Goal: Task Accomplishment & Management: Complete application form

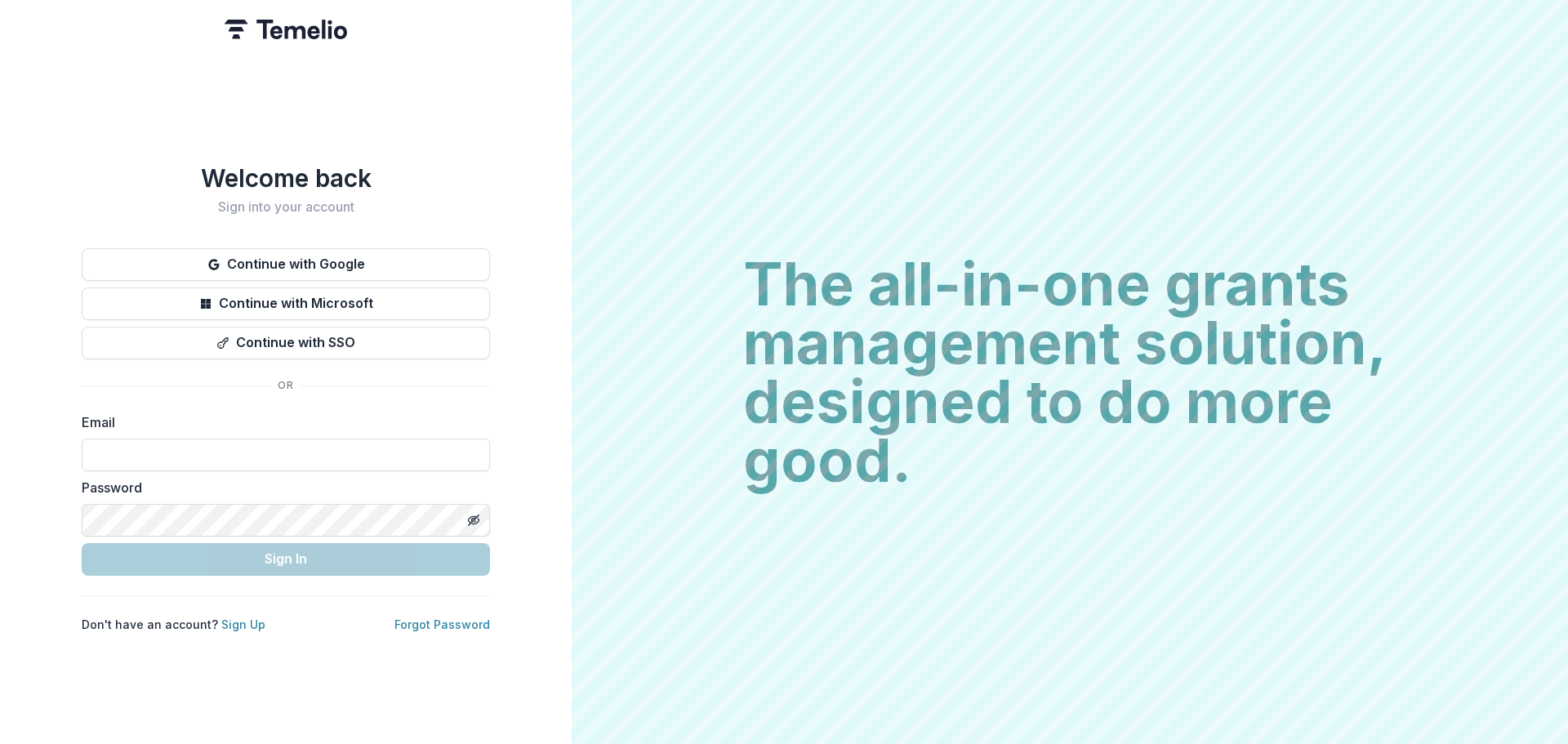
type input "**********"
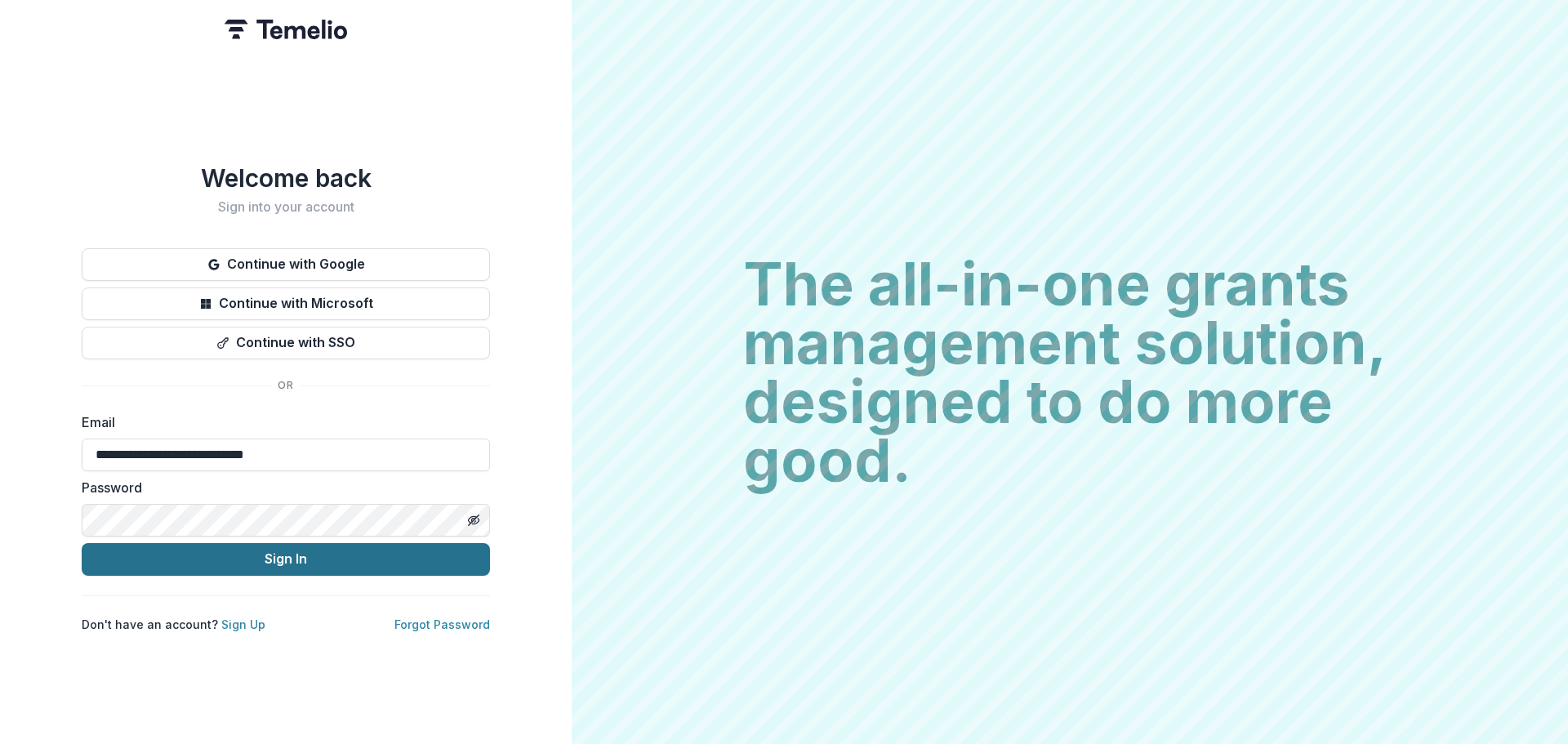
click at [296, 547] on button "Sign In" at bounding box center [285, 559] width 408 height 32
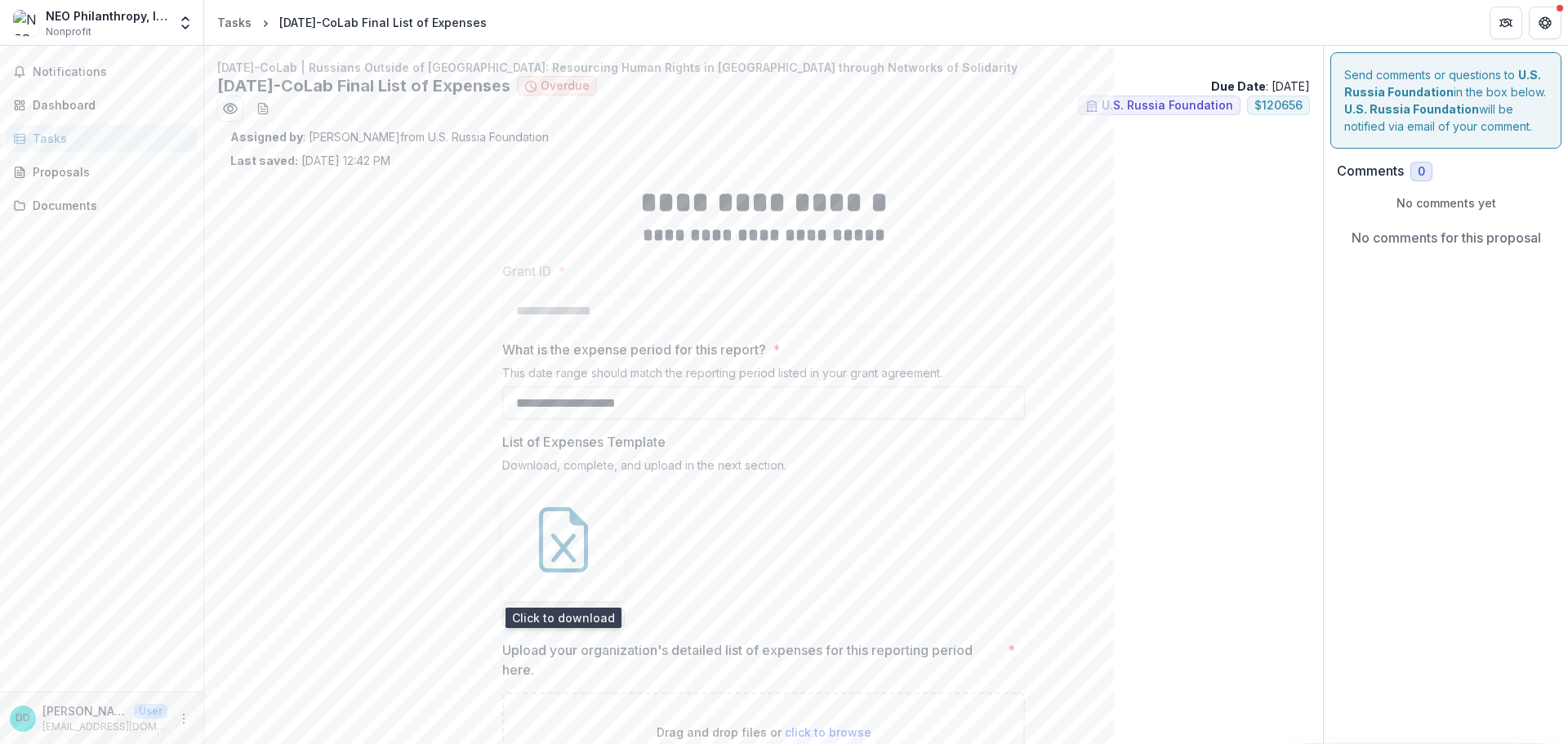
click at [556, 526] on icon at bounding box center [563, 539] width 66 height 66
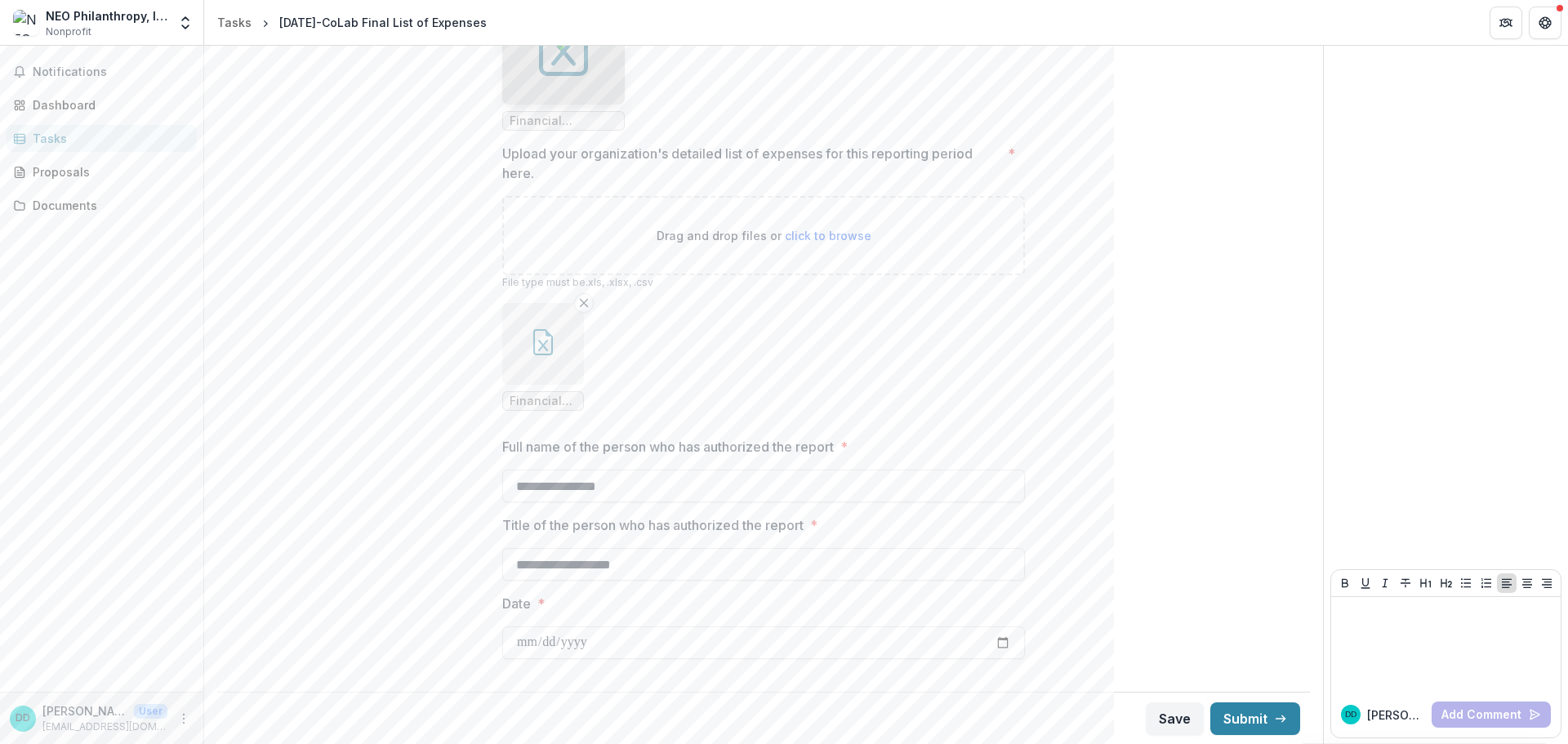
scroll to position [497, 0]
click at [552, 338] on icon "button" at bounding box center [543, 341] width 26 height 26
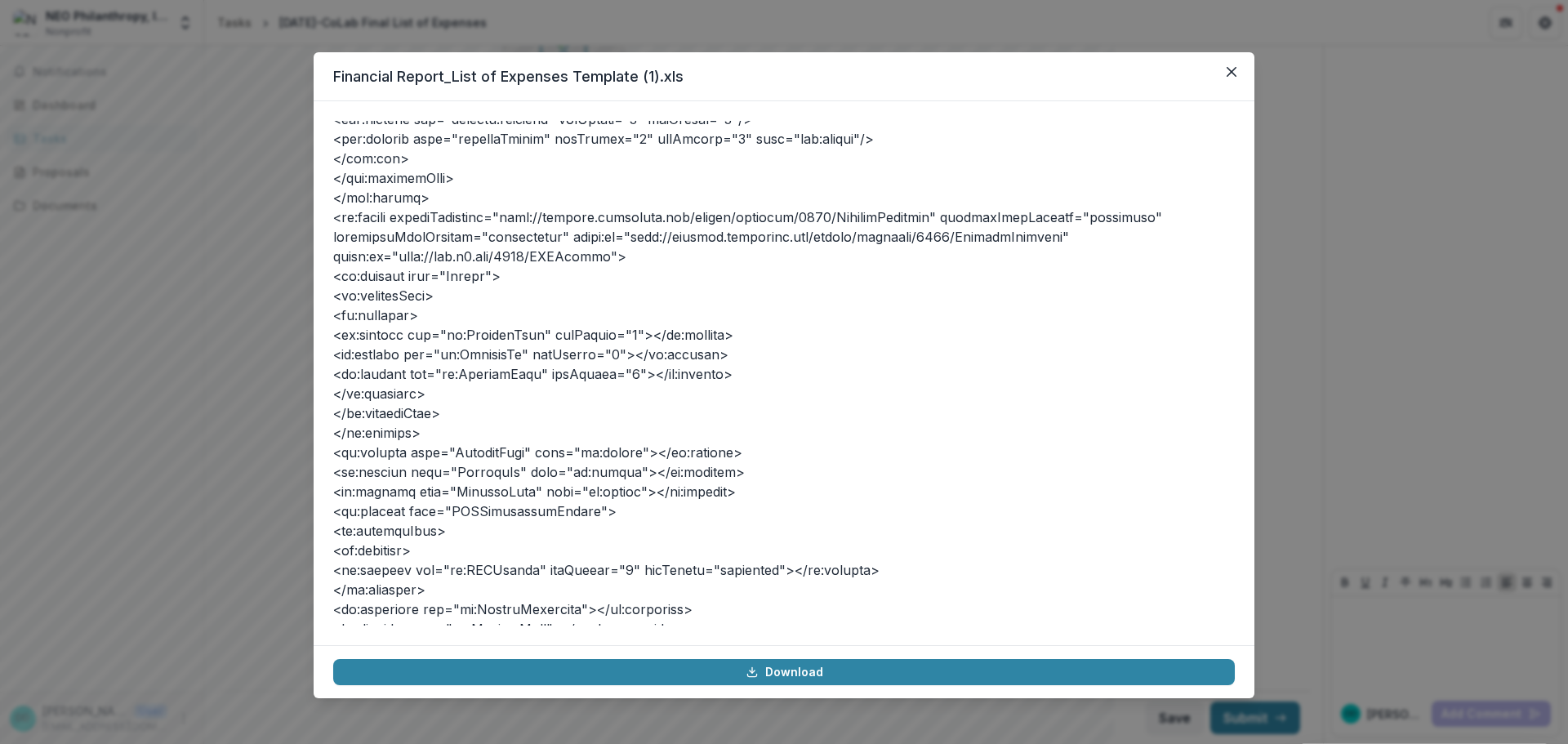
scroll to position [10995, 0]
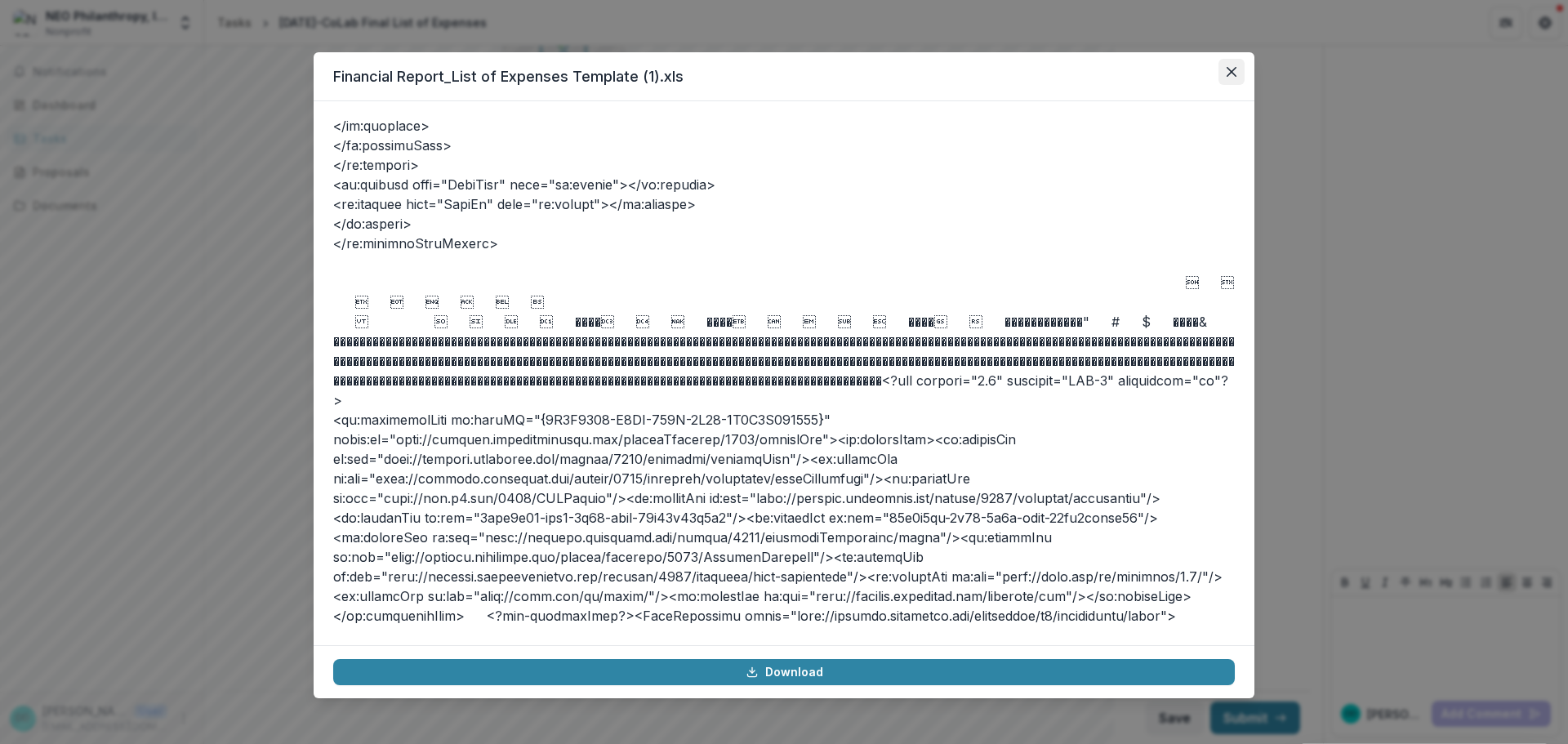
click at [1229, 67] on icon "Close" at bounding box center [1232, 72] width 10 height 10
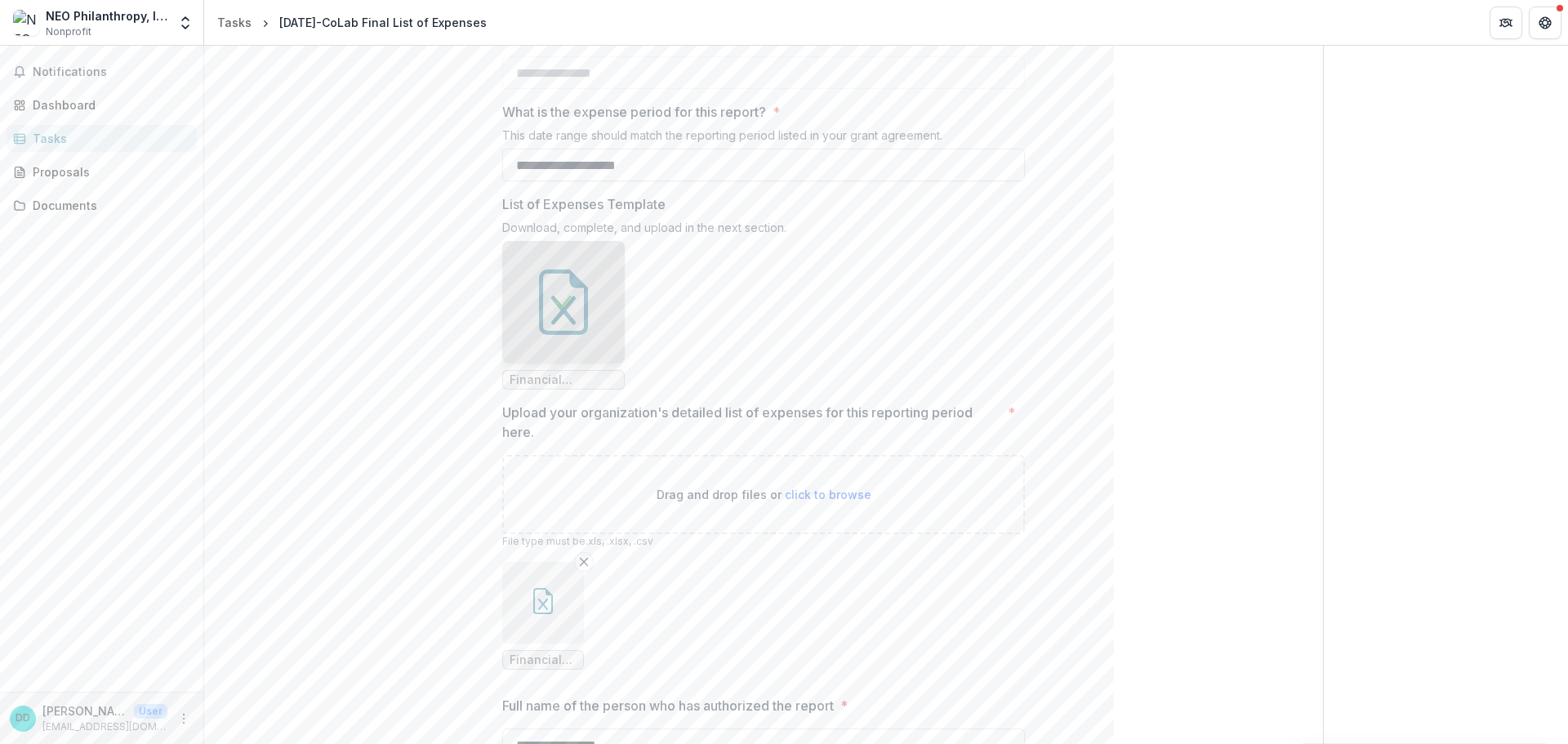
scroll to position [245, 0]
click at [560, 300] on polyline at bounding box center [564, 294] width 14 height 11
drag, startPoint x: 686, startPoint y: 164, endPoint x: 384, endPoint y: 125, distance: 304.5
click at [384, 125] on div "**********" at bounding box center [763, 430] width 1066 height 1012
click at [578, 552] on icon "Remove File" at bounding box center [583, 553] width 13 height 13
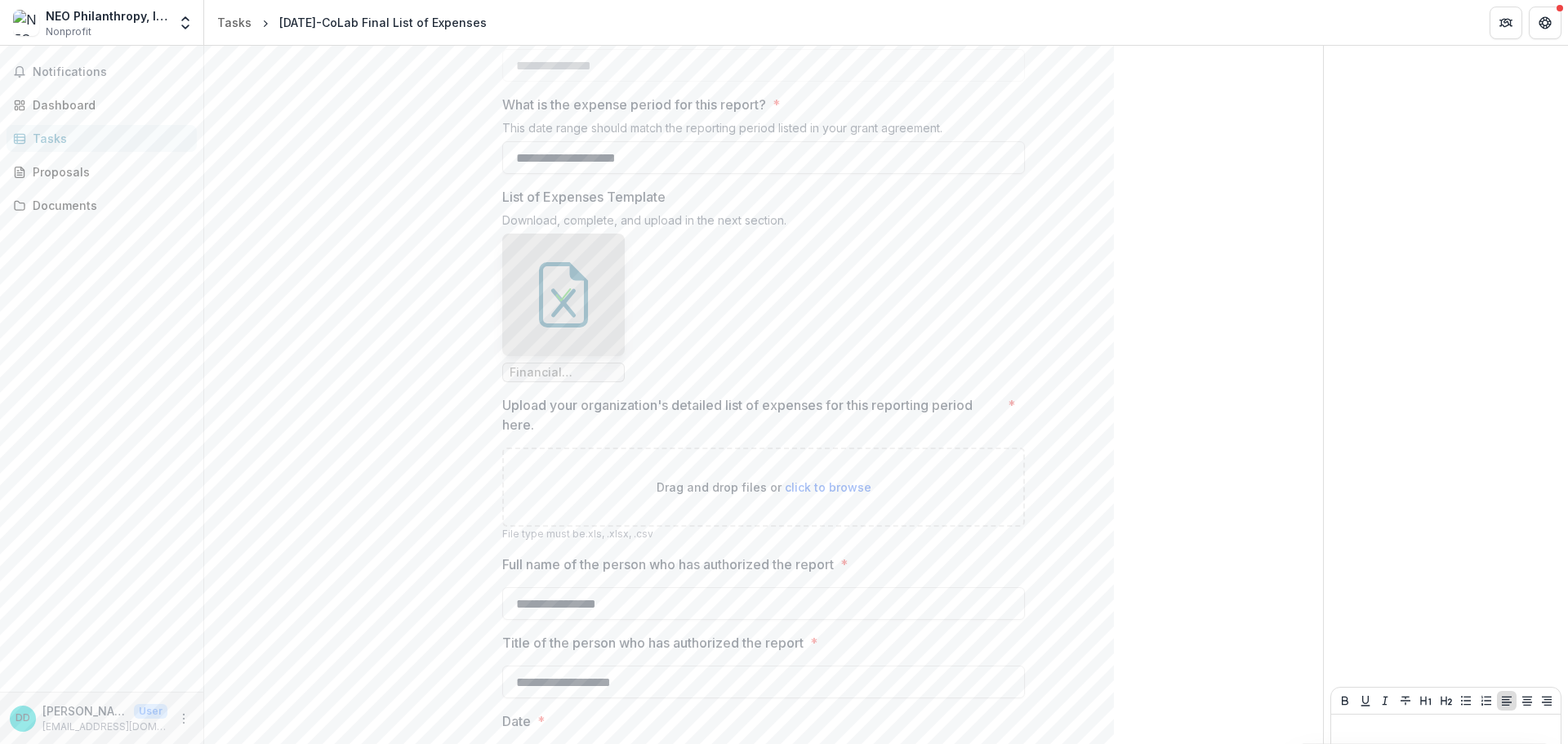
click at [824, 486] on span "click to browse" at bounding box center [828, 487] width 87 height 14
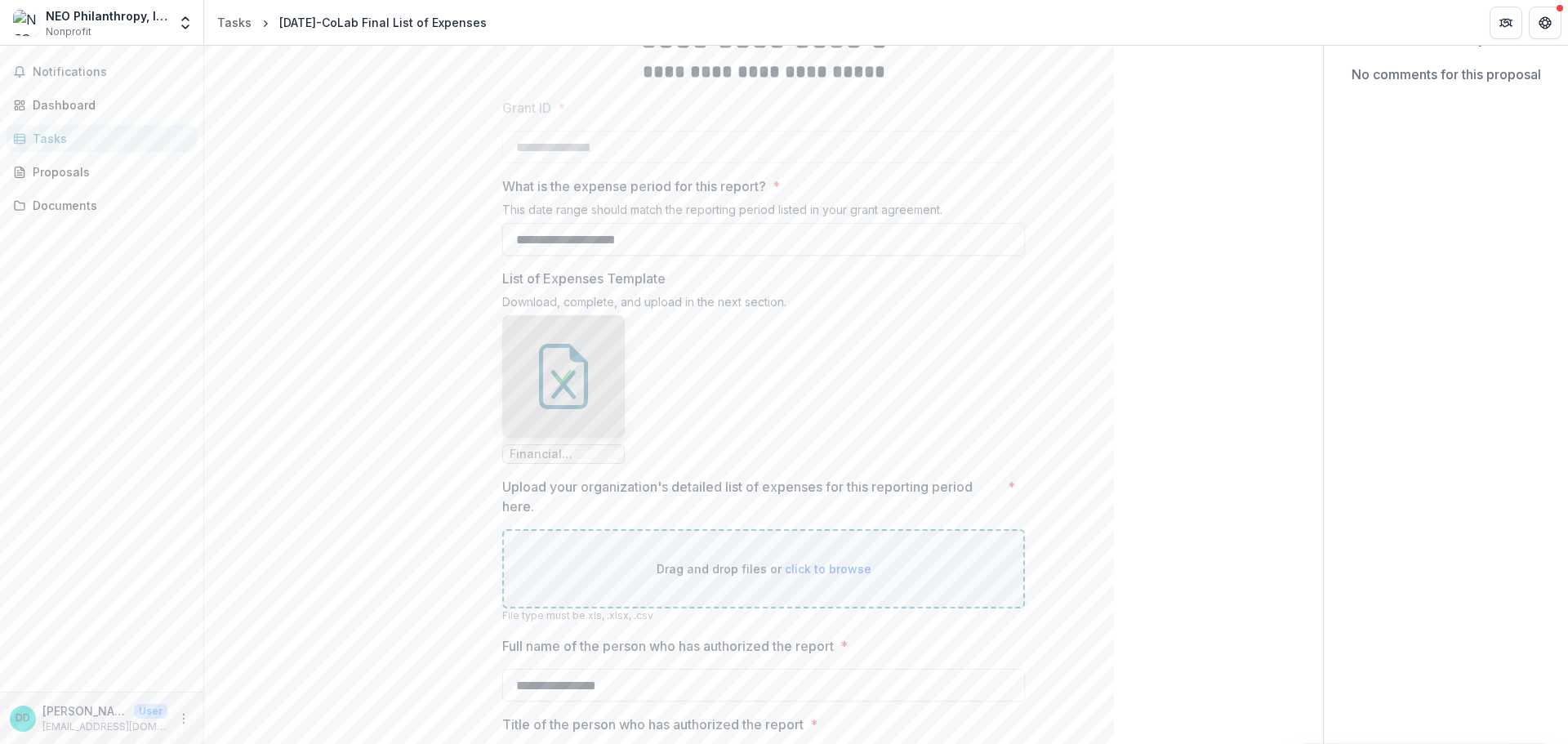
scroll to position [327, 0]
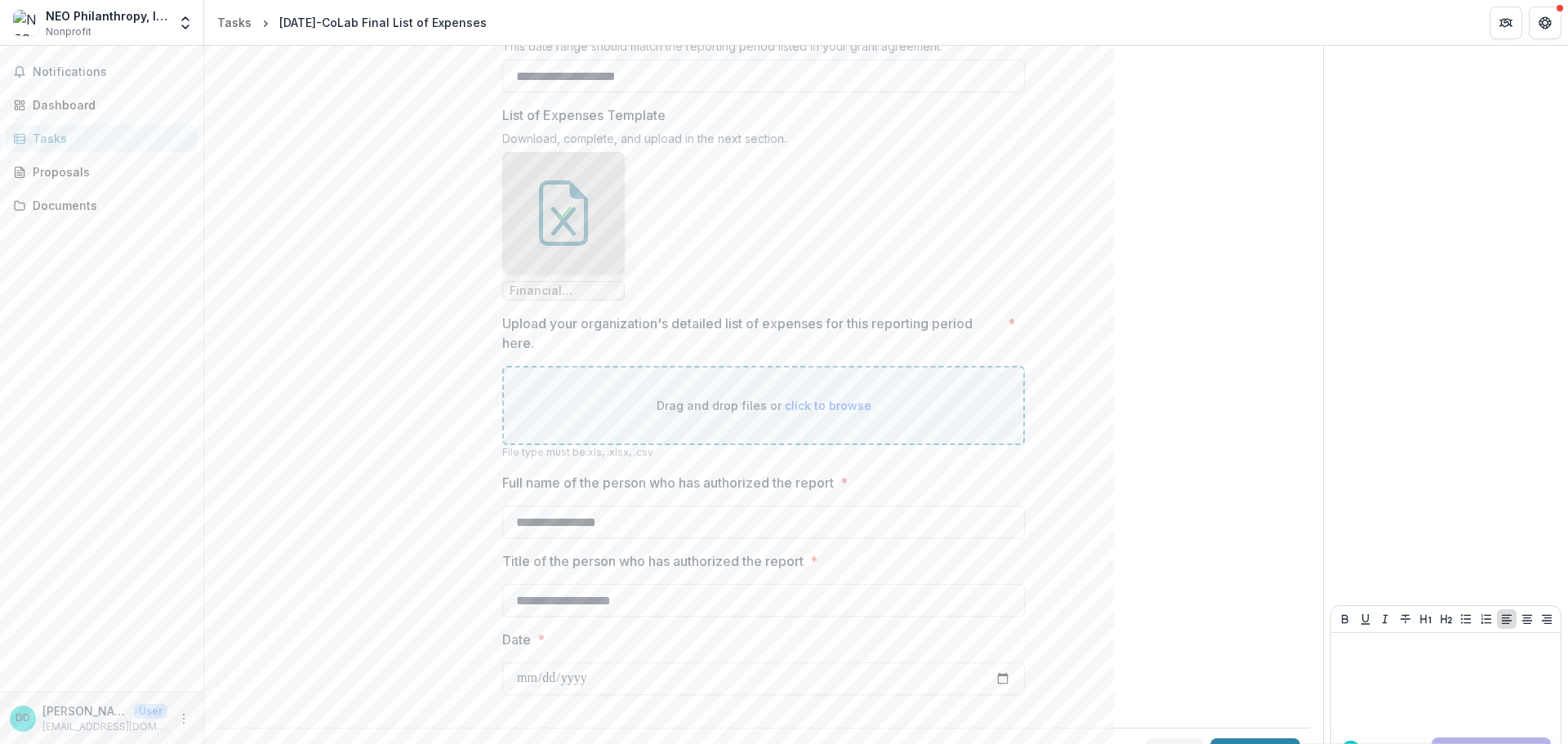
click at [799, 402] on span "click to browse" at bounding box center [828, 405] width 87 height 14
type input "**********"
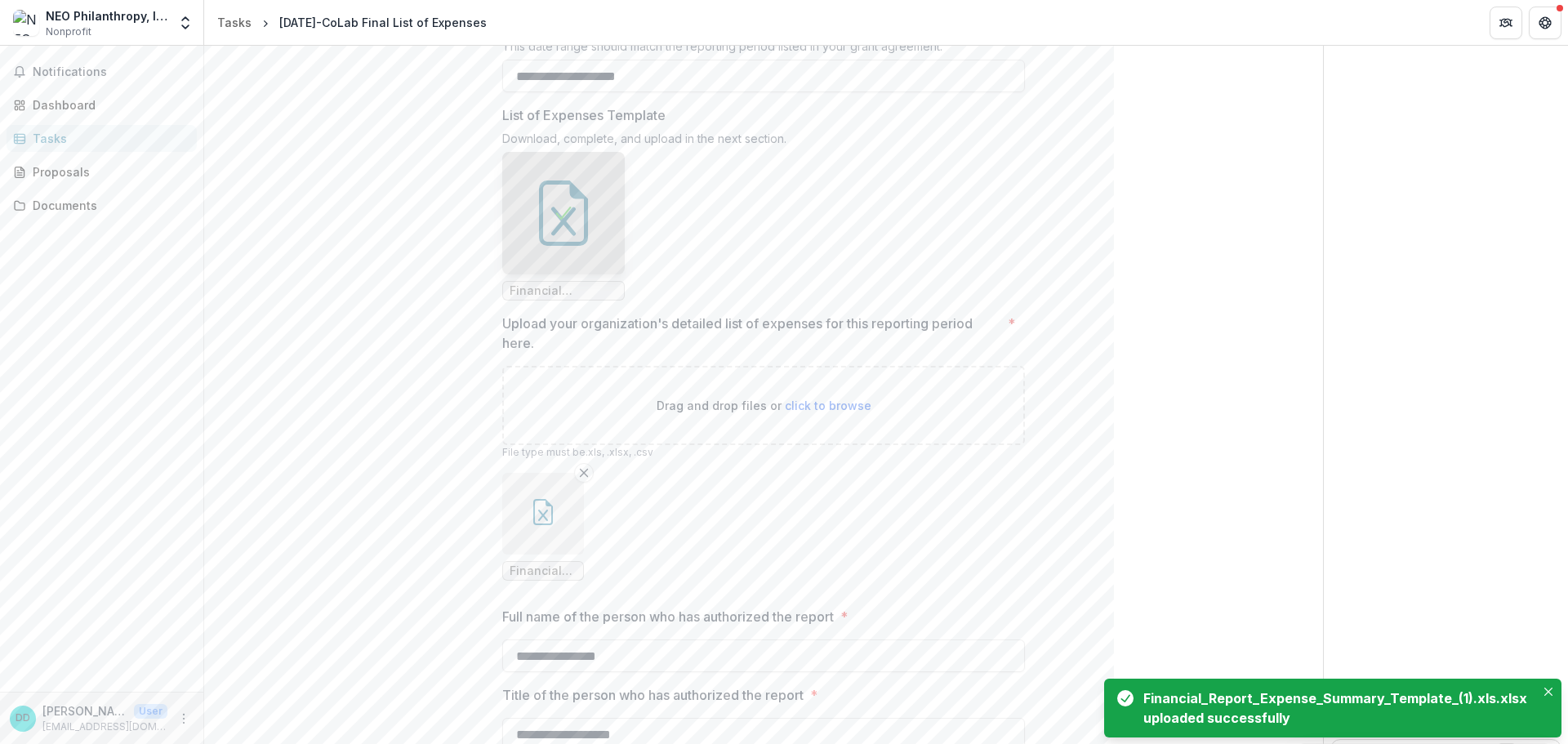
click at [545, 524] on icon "button" at bounding box center [543, 512] width 20 height 26
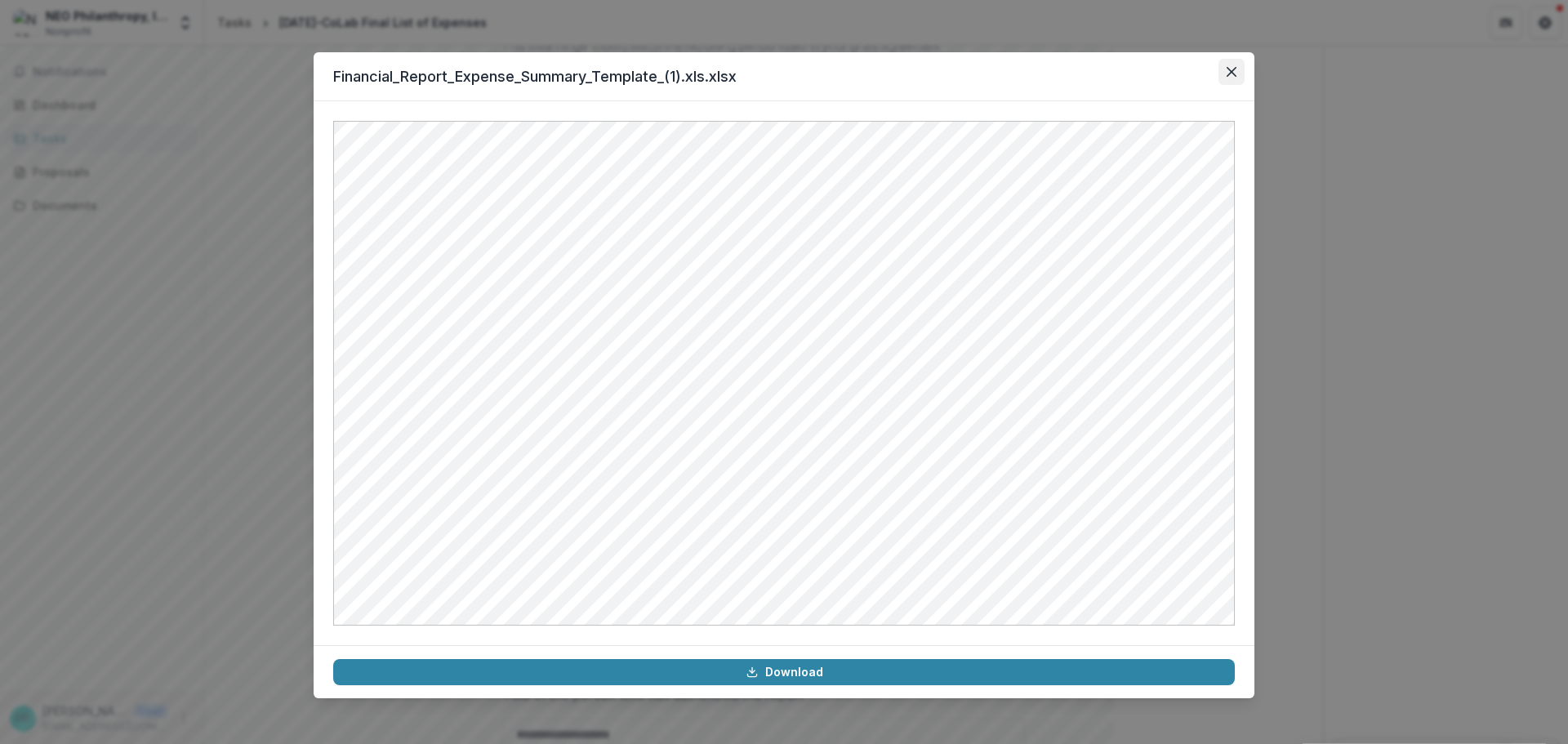
click at [1236, 72] on icon "Close" at bounding box center [1232, 72] width 10 height 10
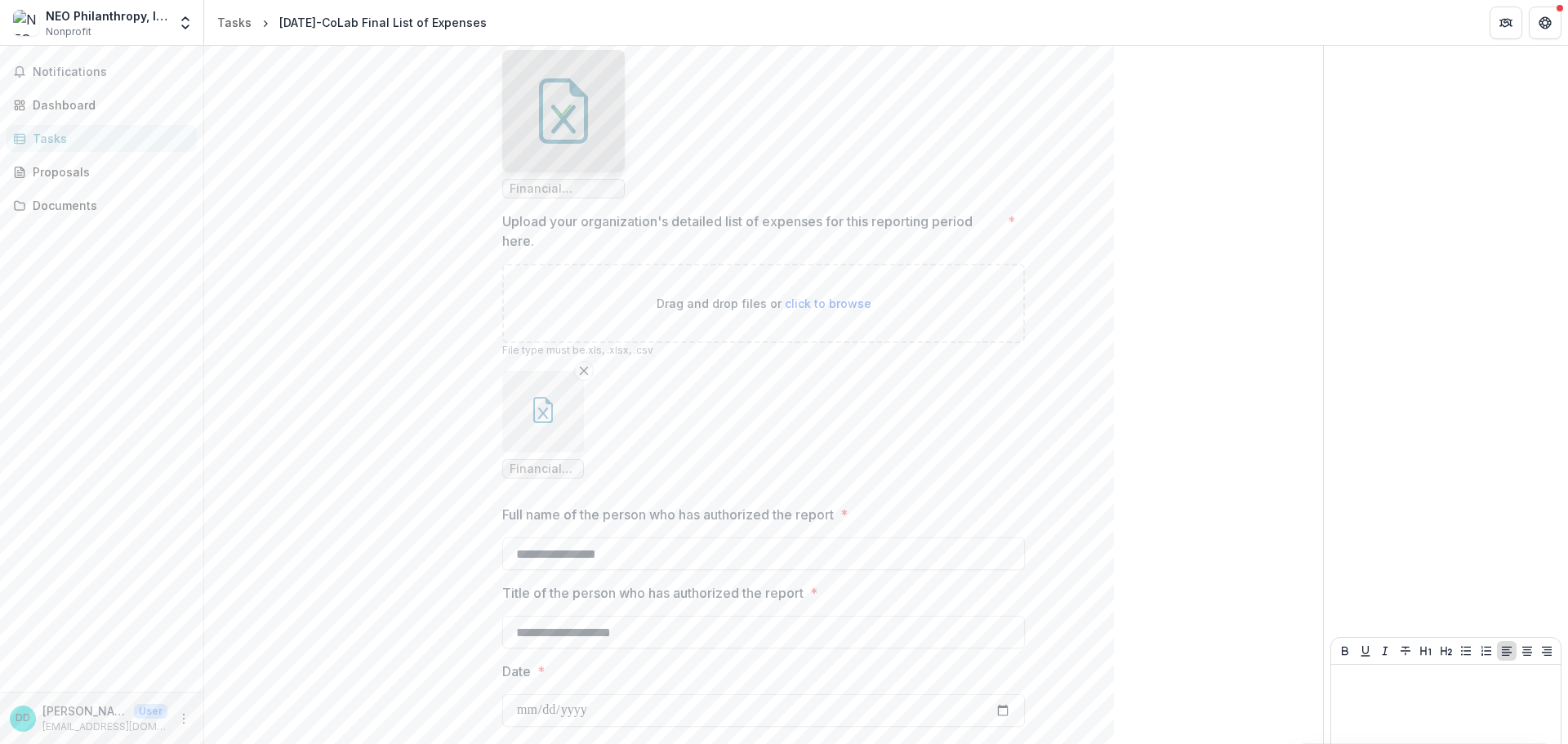
scroll to position [497, 0]
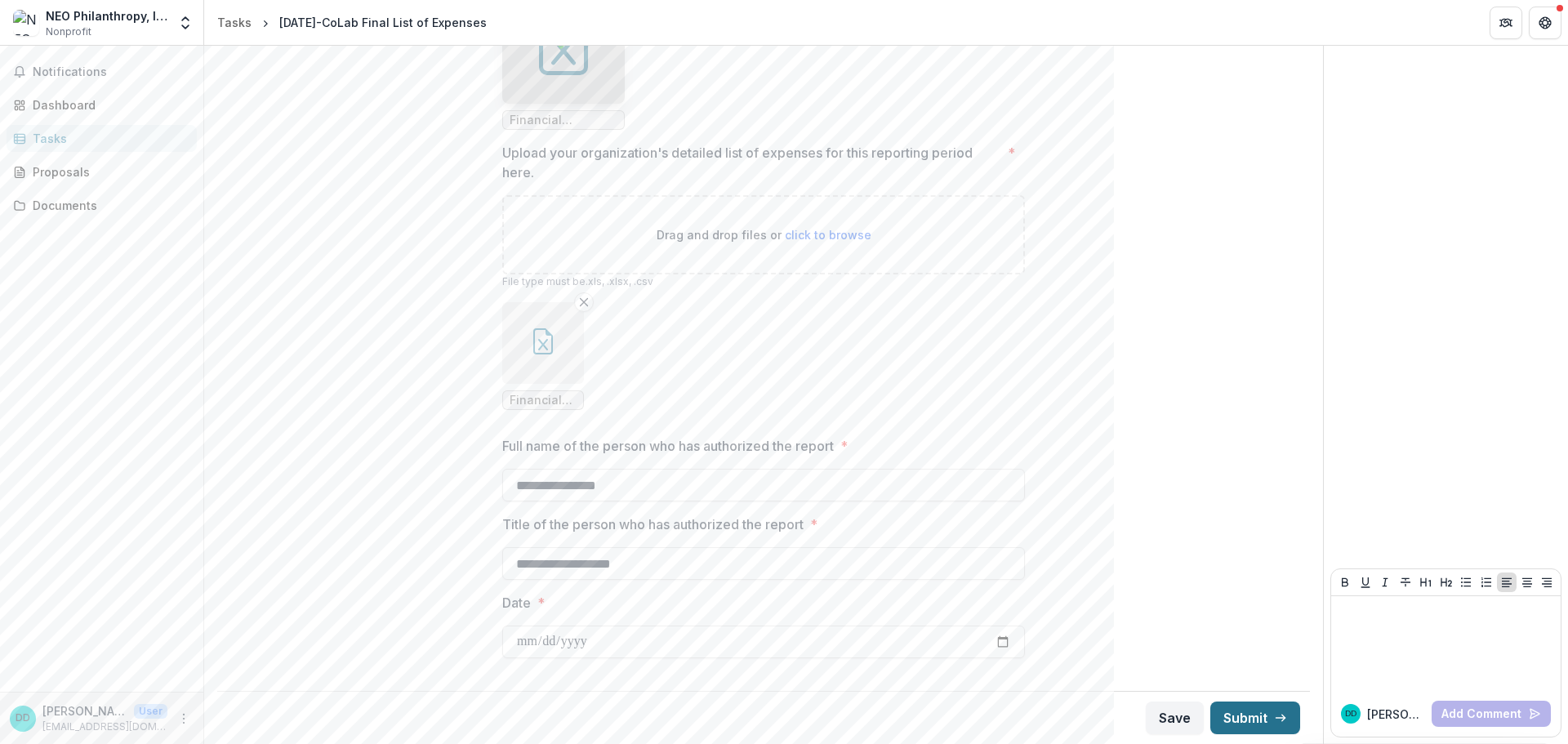
click at [1256, 720] on button "Submit" at bounding box center [1255, 718] width 89 height 32
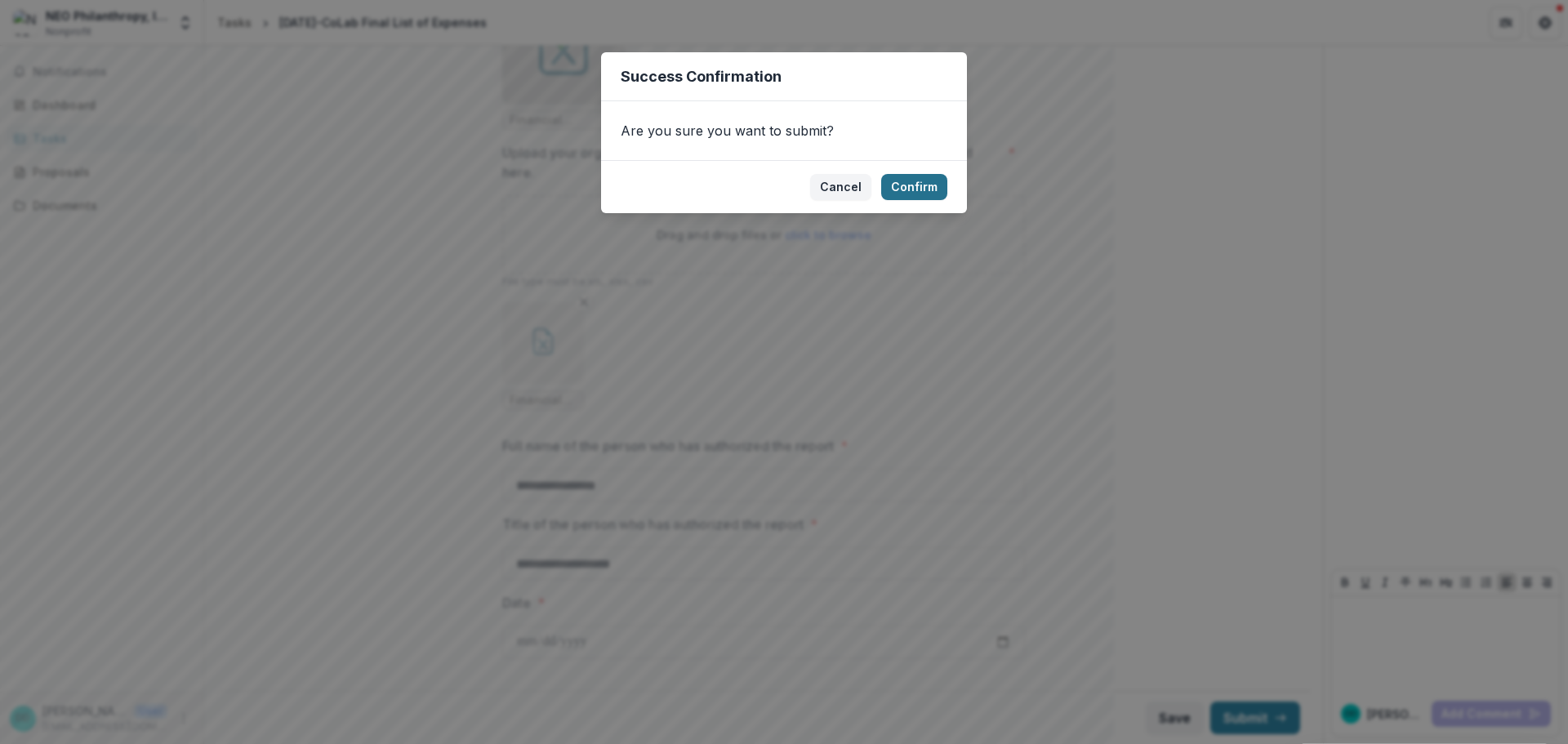
click at [928, 192] on button "Confirm" at bounding box center [915, 186] width 66 height 26
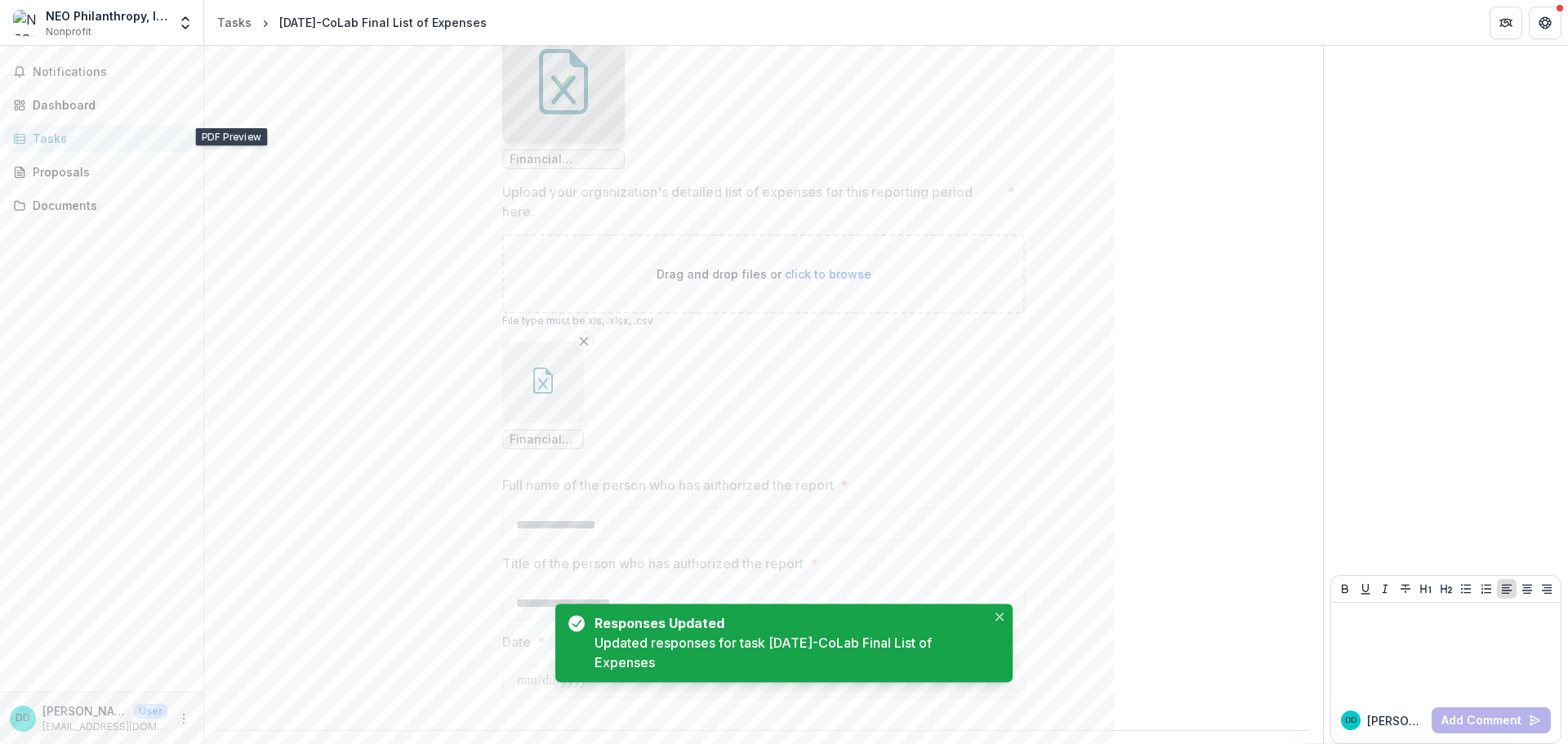
scroll to position [0, 0]
